Goal: Task Accomplishment & Management: Manage account settings

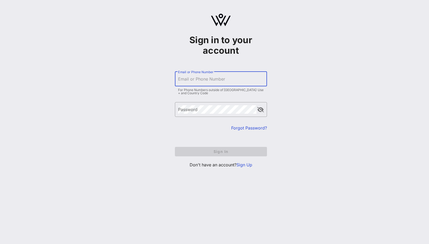
type input "[PERSON_NAME][EMAIL_ADDRESS][DOMAIN_NAME]"
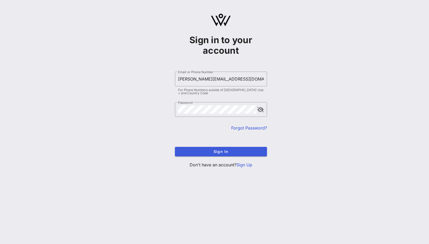
click at [245, 150] on span "Sign In" at bounding box center [221, 151] width 84 height 4
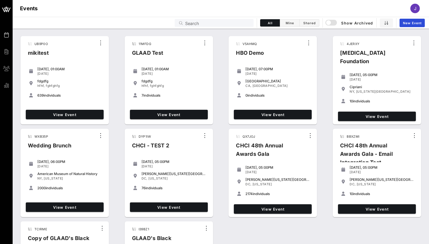
click at [187, 24] on input "Search" at bounding box center [217, 22] width 65 height 7
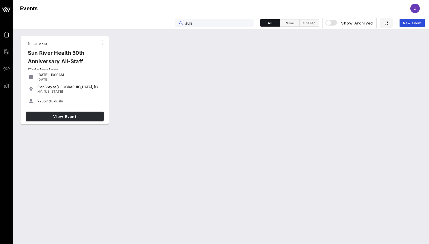
type input "sun"
click at [47, 116] on span "View Event" at bounding box center [65, 116] width 74 height 4
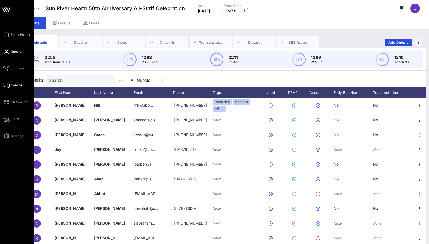
click at [12, 85] on span "Comms" at bounding box center [17, 85] width 12 height 5
